Goal: Transaction & Acquisition: Book appointment/travel/reservation

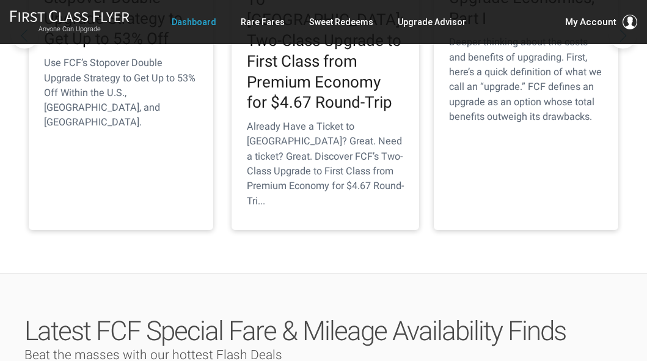
scroll to position [334, 0]
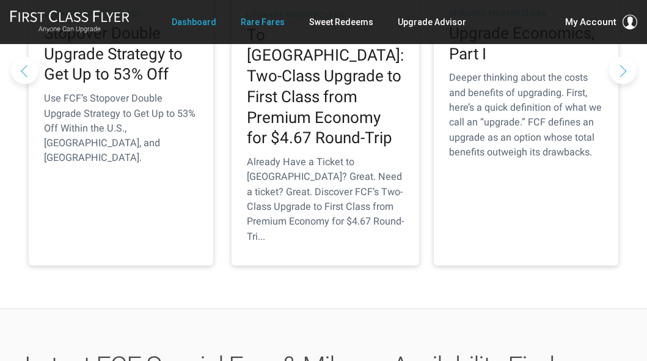
click at [253, 20] on link "Rare Fares" at bounding box center [263, 22] width 44 height 22
click at [260, 26] on link "Rare Fares" at bounding box center [263, 22] width 44 height 22
click at [269, 22] on link "Rare Fares" at bounding box center [263, 22] width 44 height 22
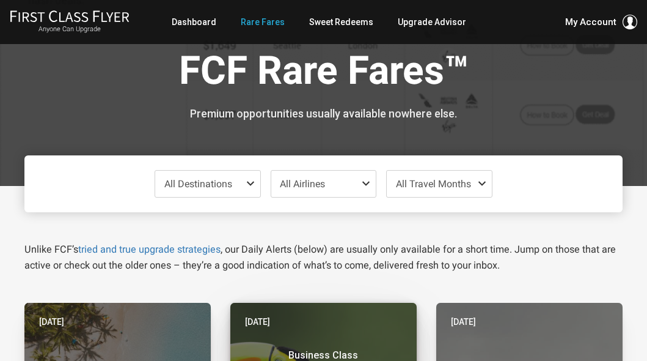
scroll to position [8, 0]
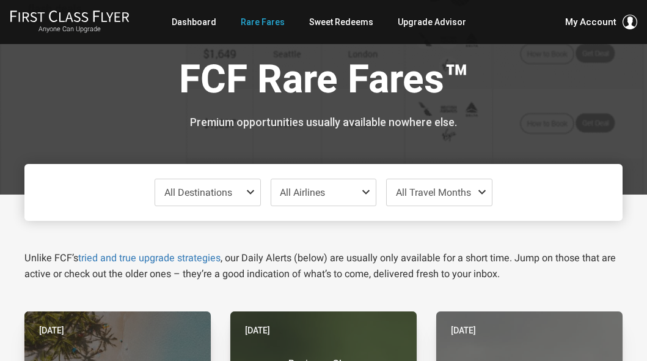
click at [249, 188] on span at bounding box center [253, 192] width 15 height 10
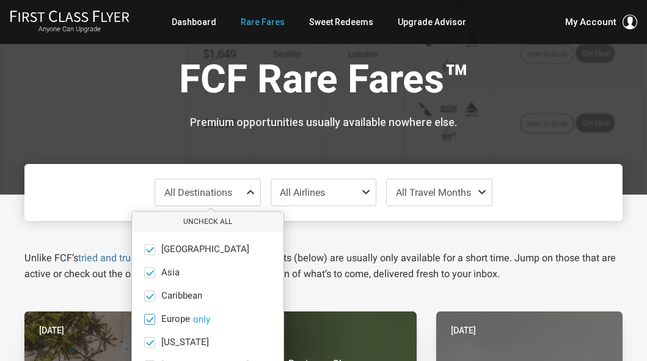
click at [201, 315] on button "only" at bounding box center [201, 318] width 17 height 11
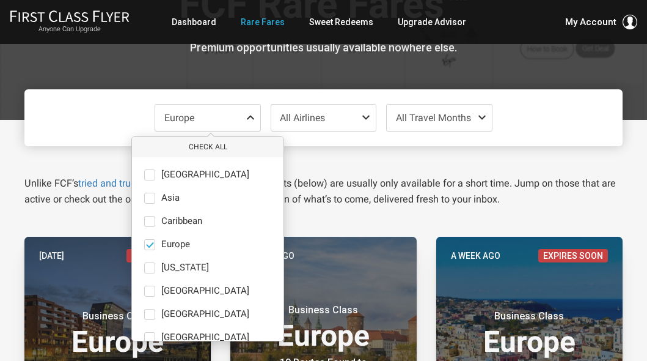
scroll to position [89, 0]
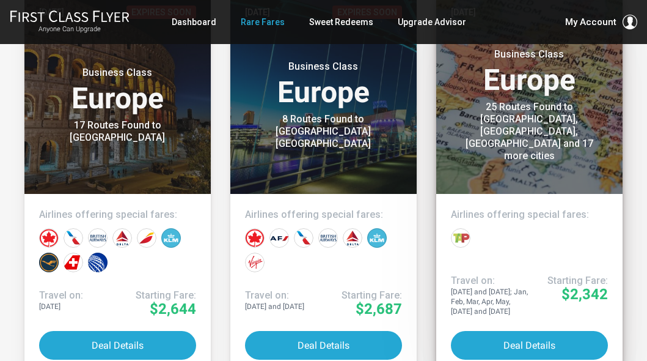
scroll to position [1526, 0]
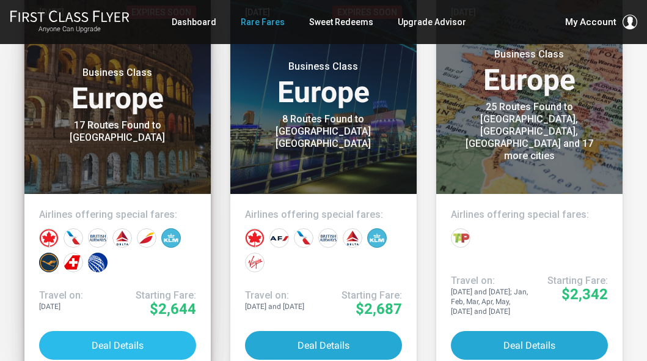
click at [119, 342] on button "Deal Details" at bounding box center [117, 345] width 157 height 29
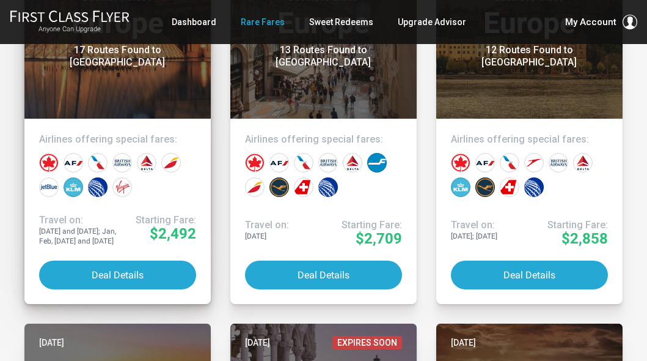
scroll to position [2433, 0]
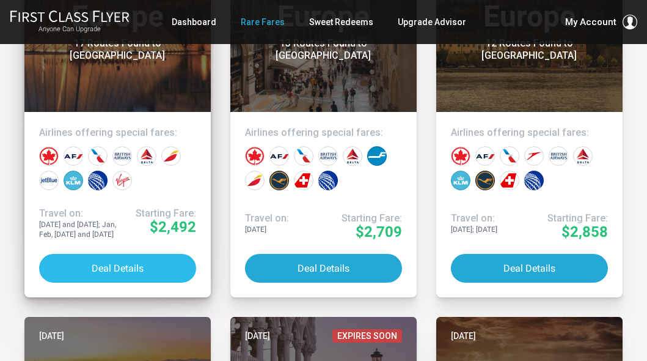
click at [125, 267] on button "Deal Details" at bounding box center [117, 268] width 157 height 29
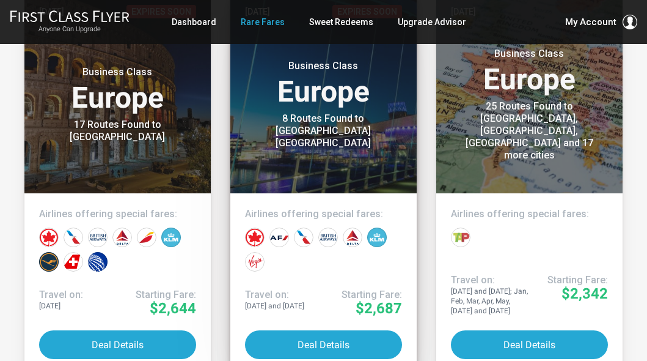
scroll to position [1524, 0]
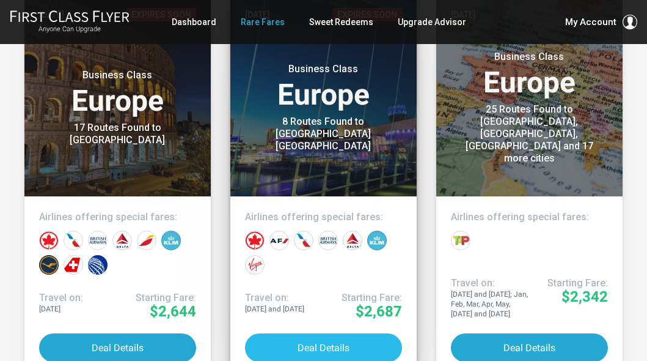
click at [318, 351] on button "Deal Details" at bounding box center [323, 347] width 157 height 29
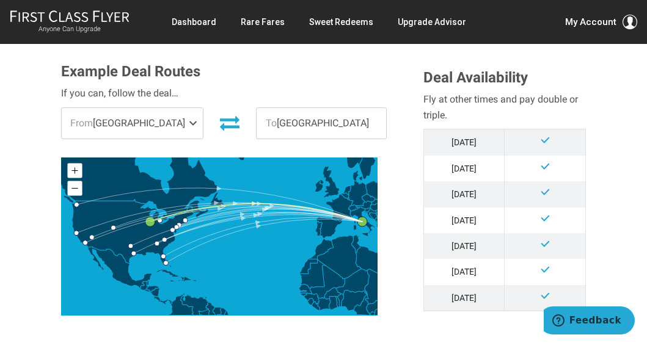
scroll to position [342, 0]
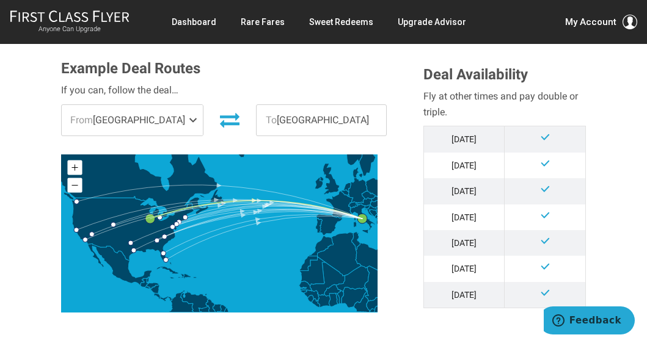
click at [188, 120] on span at bounding box center [195, 120] width 15 height 31
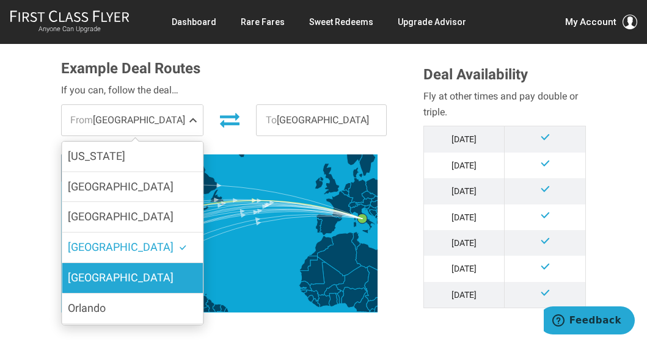
click at [120, 276] on label "[GEOGRAPHIC_DATA]" at bounding box center [132, 278] width 141 height 30
click at [0, 0] on input "[GEOGRAPHIC_DATA]" at bounding box center [0, 0] width 0 height 0
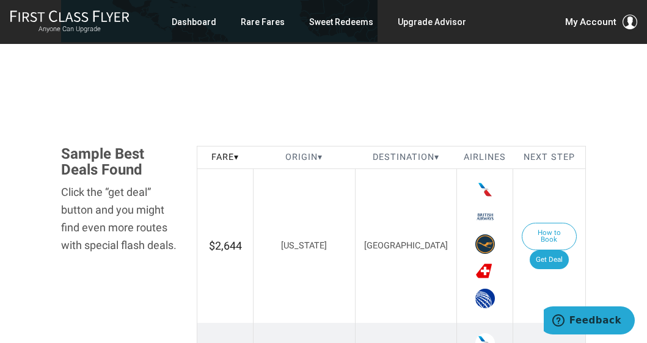
scroll to position [581, 0]
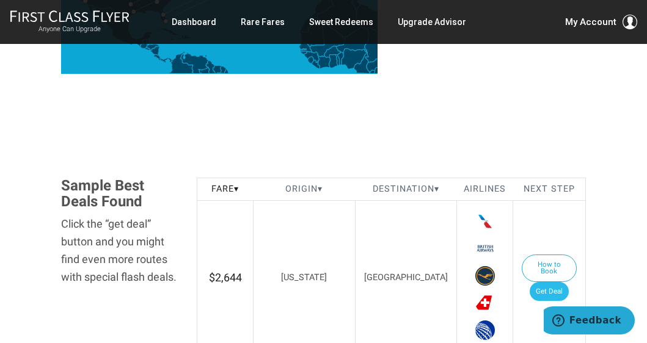
click at [563, 282] on link "Get Deal" at bounding box center [549, 292] width 39 height 20
click at [564, 282] on link "Get Deal" at bounding box center [549, 292] width 39 height 20
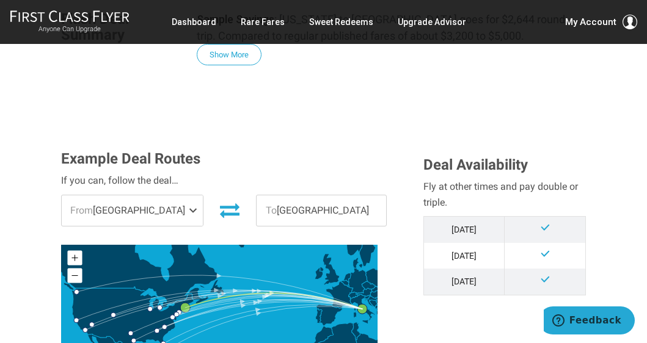
scroll to position [252, 0]
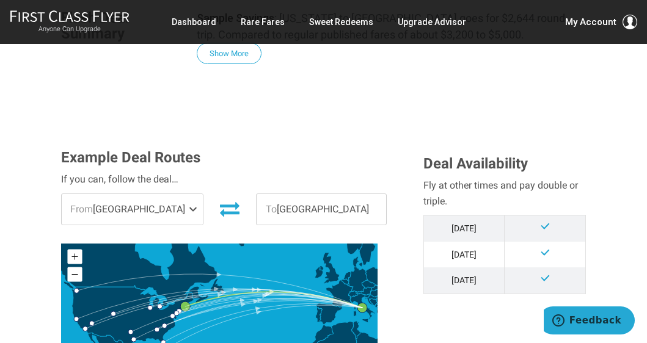
click at [188, 207] on span at bounding box center [195, 209] width 15 height 31
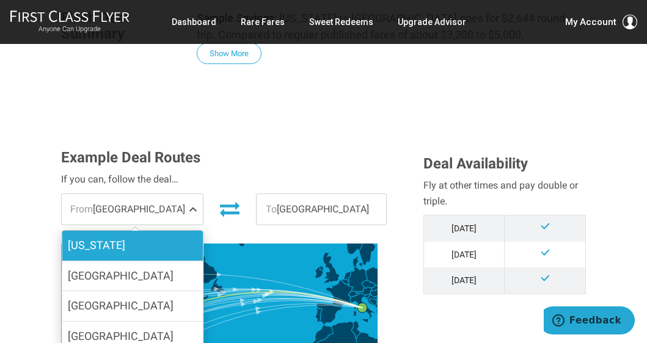
click at [144, 248] on label "[US_STATE]" at bounding box center [132, 246] width 141 height 30
click at [0, 0] on input "[US_STATE]" at bounding box center [0, 0] width 0 height 0
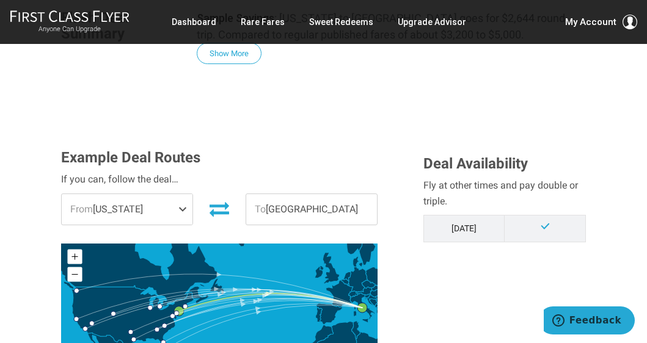
click at [183, 211] on span at bounding box center [185, 209] width 15 height 31
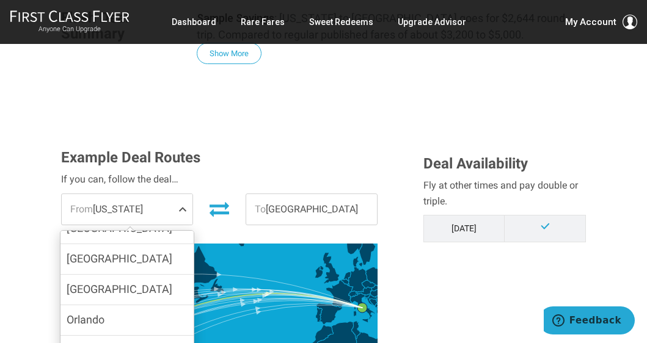
scroll to position [82, 0]
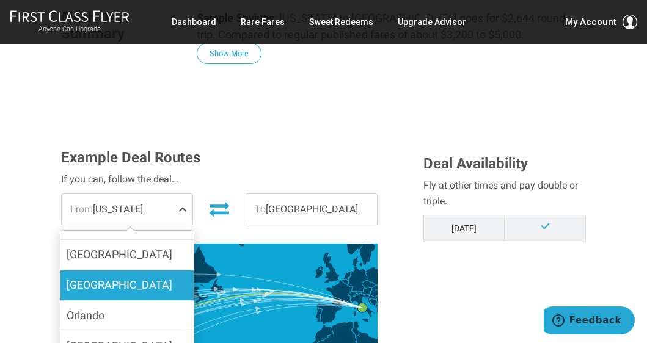
click at [139, 281] on label "[GEOGRAPHIC_DATA]" at bounding box center [126, 286] width 133 height 30
click at [0, 0] on input "[GEOGRAPHIC_DATA]" at bounding box center [0, 0] width 0 height 0
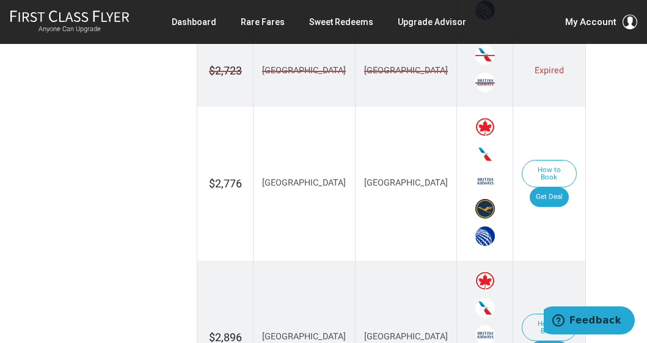
scroll to position [901, 0]
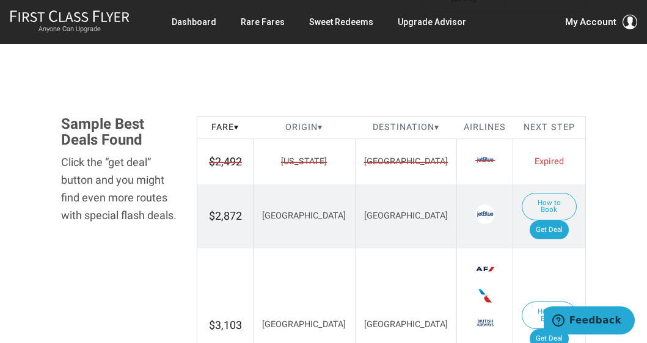
scroll to position [665, 0]
click at [551, 220] on link "Get Deal" at bounding box center [549, 230] width 39 height 20
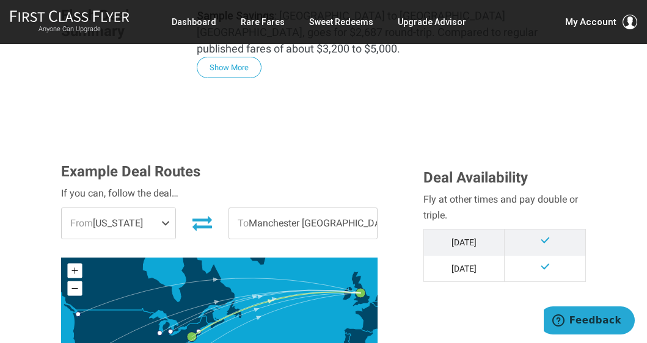
scroll to position [169, 0]
